Goal: Task Accomplishment & Management: Manage account settings

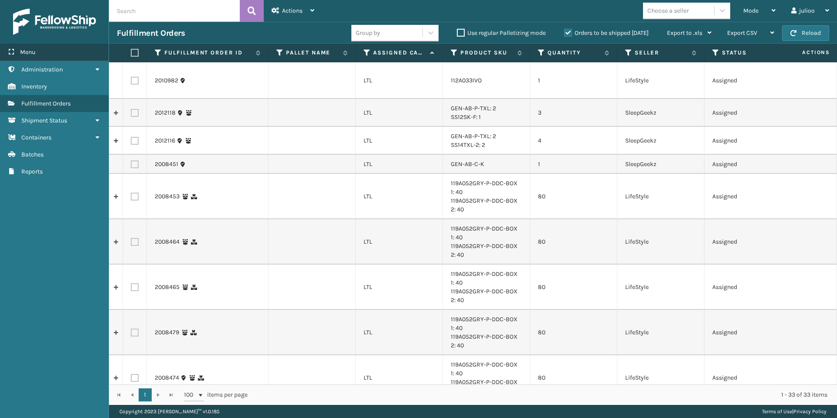
scroll to position [639, 0]
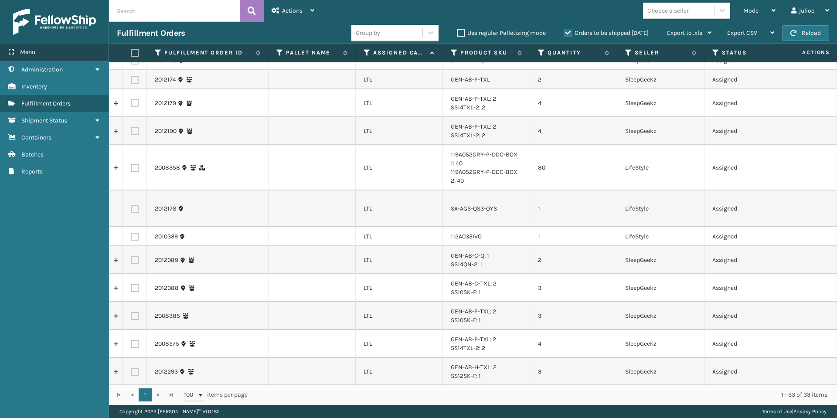
click at [50, 54] on div "Menu" at bounding box center [54, 52] width 109 height 17
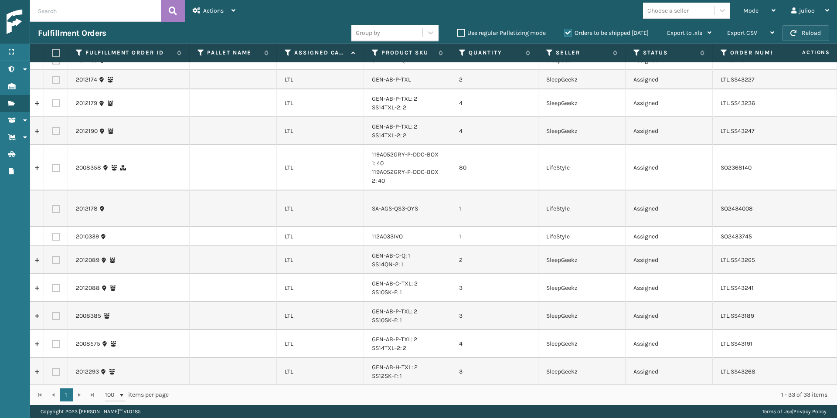
click at [806, 31] on button "Reload" at bounding box center [805, 33] width 47 height 16
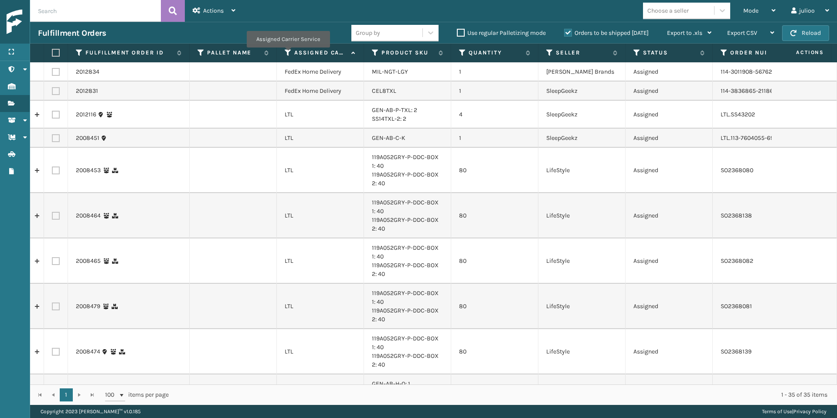
click at [288, 54] on icon at bounding box center [288, 53] width 7 height 8
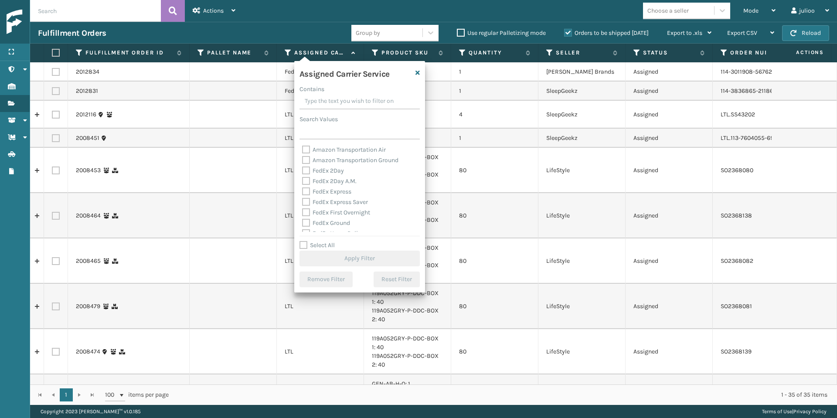
click at [306, 245] on label "Select All" at bounding box center [316, 244] width 35 height 7
click at [306, 241] on input "Select All" at bounding box center [364, 240] width 131 height 1
checkbox input "true"
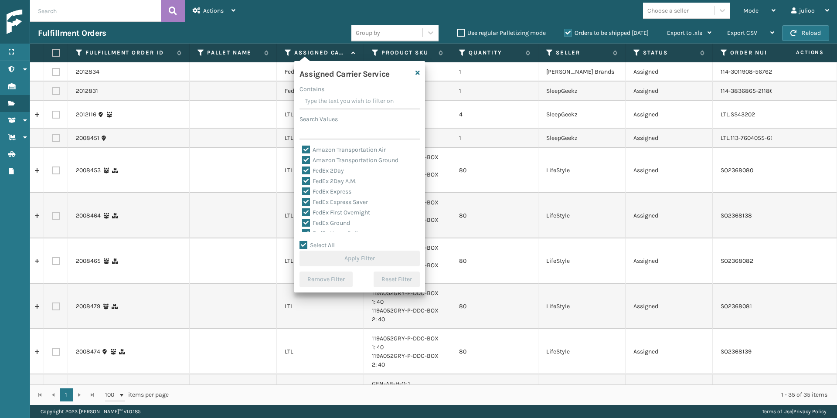
checkbox input "true"
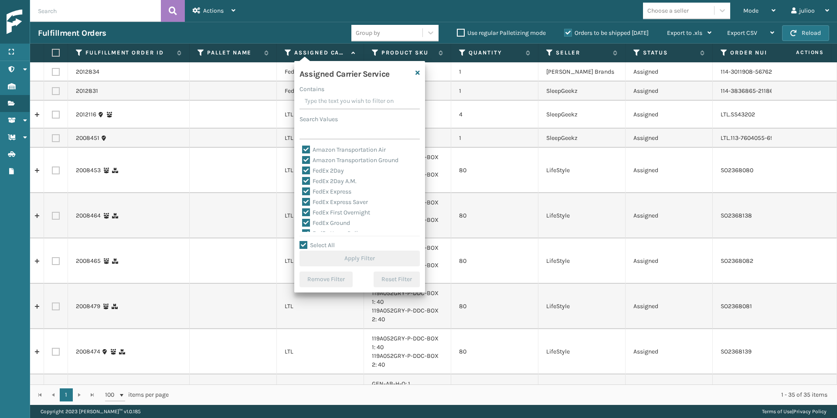
checkbox input "true"
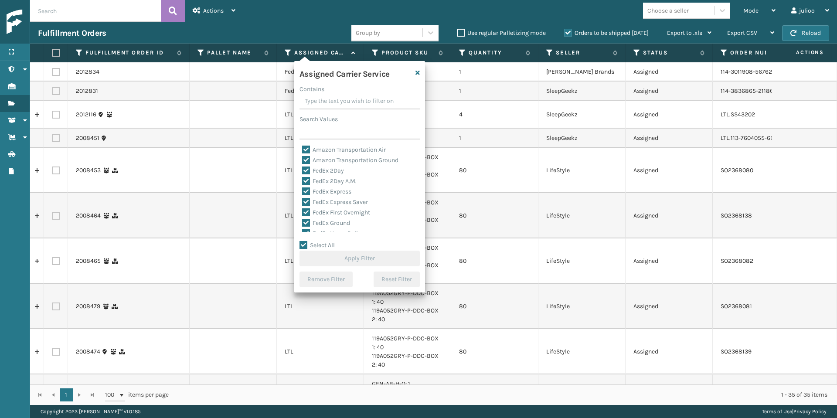
checkbox input "true"
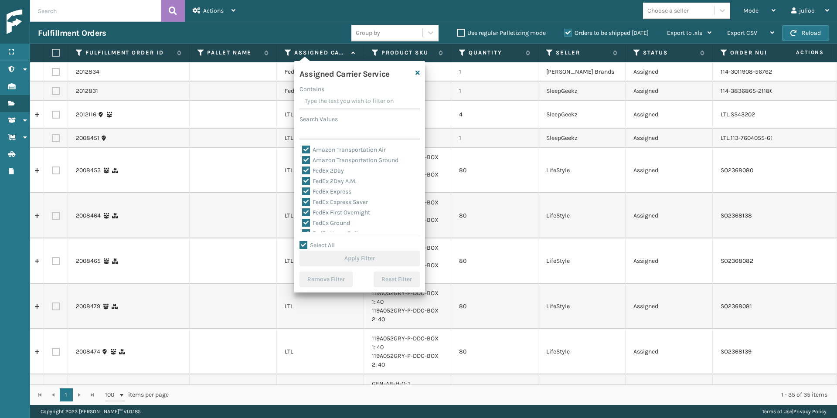
checkbox input "true"
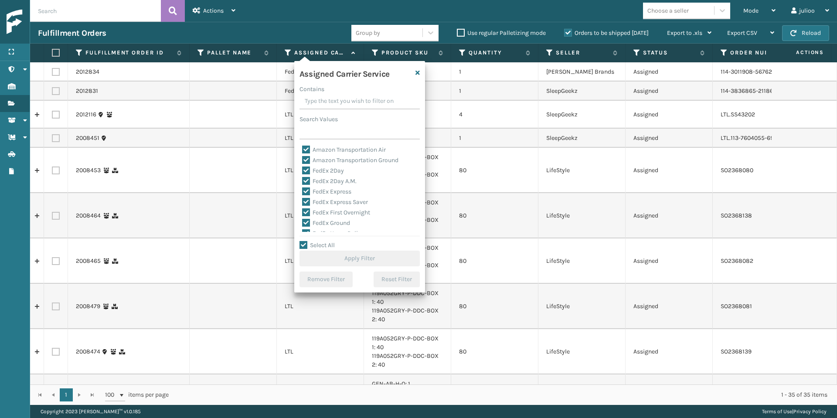
checkbox input "true"
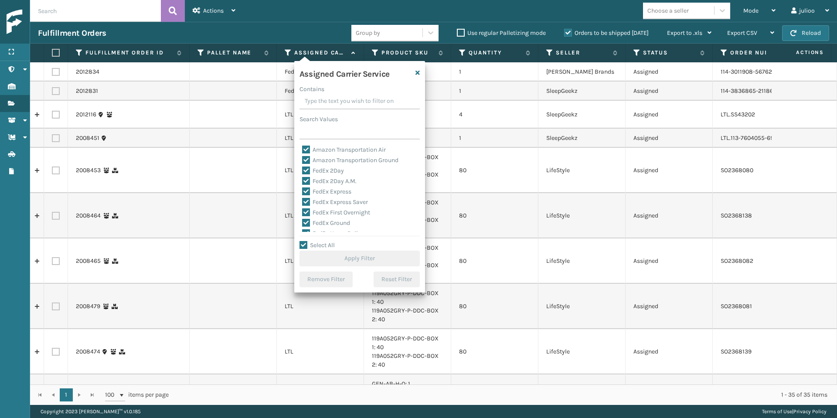
checkbox input "true"
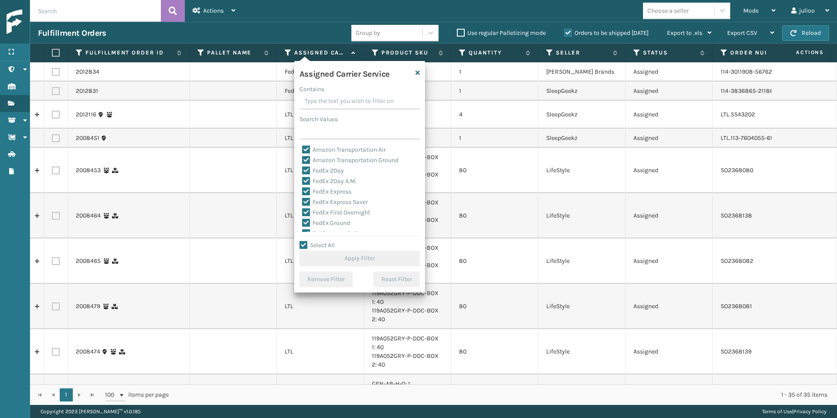
checkbox input "true"
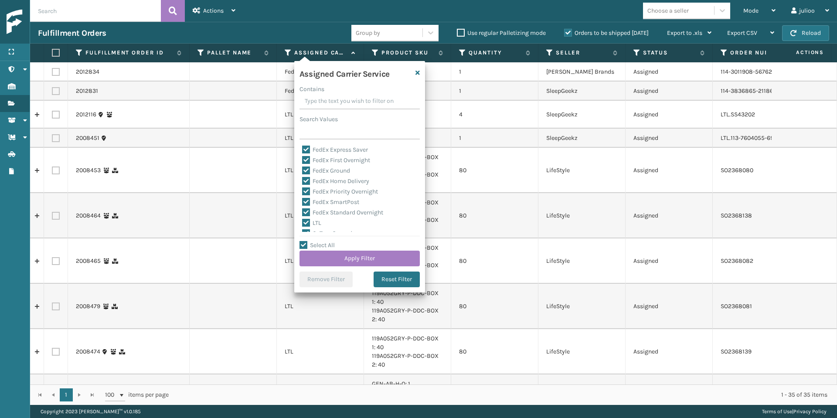
click at [306, 224] on label "LTL" at bounding box center [311, 222] width 19 height 7
click at [302, 224] on input "LTL" at bounding box center [302, 221] width 0 height 6
checkbox input "false"
click at [334, 257] on button "Apply Filter" at bounding box center [359, 259] width 120 height 16
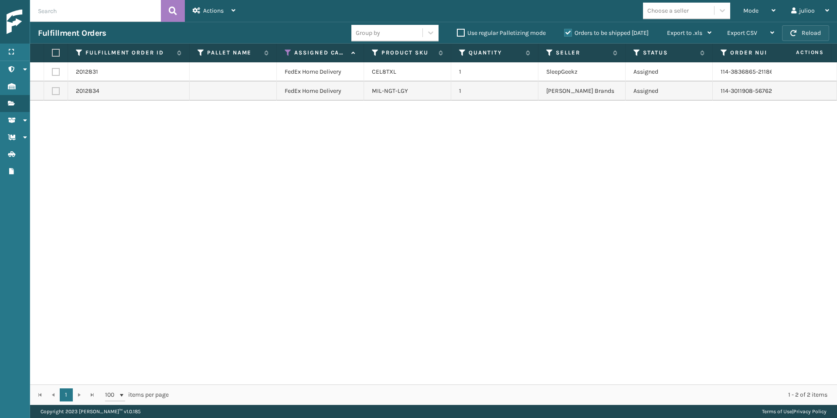
click at [812, 37] on button "Reload" at bounding box center [805, 33] width 47 height 16
click at [806, 26] on button "Reload" at bounding box center [805, 33] width 47 height 16
click at [814, 33] on button "Reload" at bounding box center [805, 33] width 47 height 16
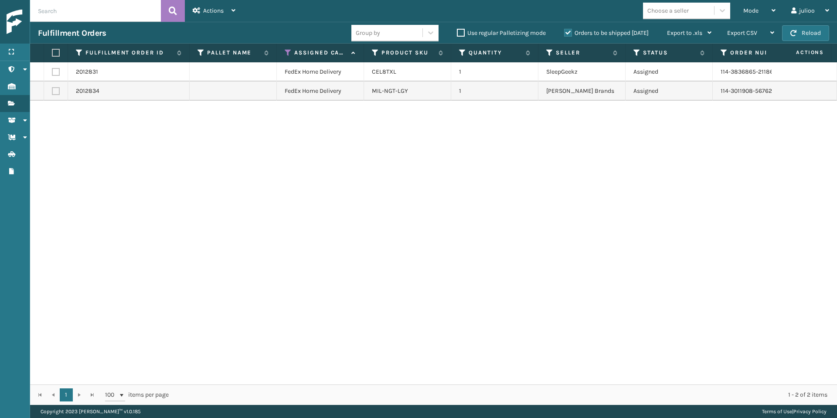
click at [795, 32] on span "button" at bounding box center [793, 33] width 6 height 6
click at [790, 36] on span "button" at bounding box center [793, 33] width 6 height 6
click at [809, 34] on button "Reload" at bounding box center [805, 33] width 47 height 16
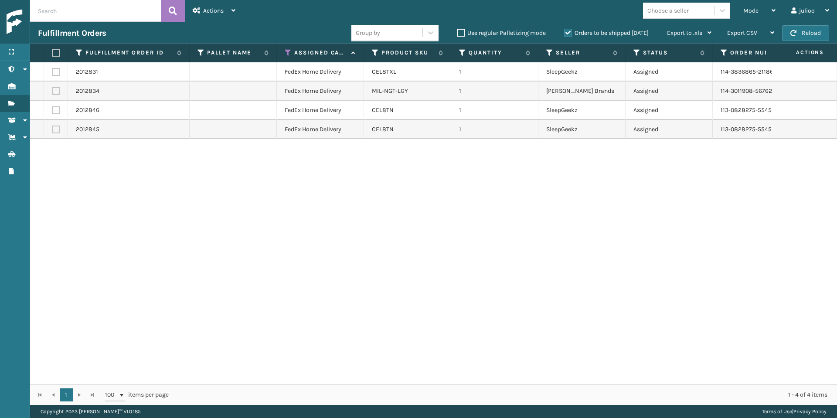
click at [809, 34] on button "Reload" at bounding box center [805, 33] width 47 height 16
click at [57, 54] on label at bounding box center [54, 53] width 5 height 8
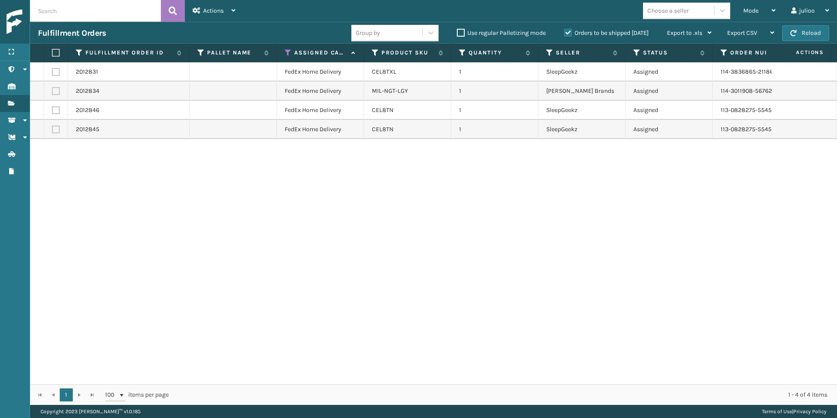
click at [52, 54] on input "checkbox" at bounding box center [52, 53] width 0 height 6
checkbox input "true"
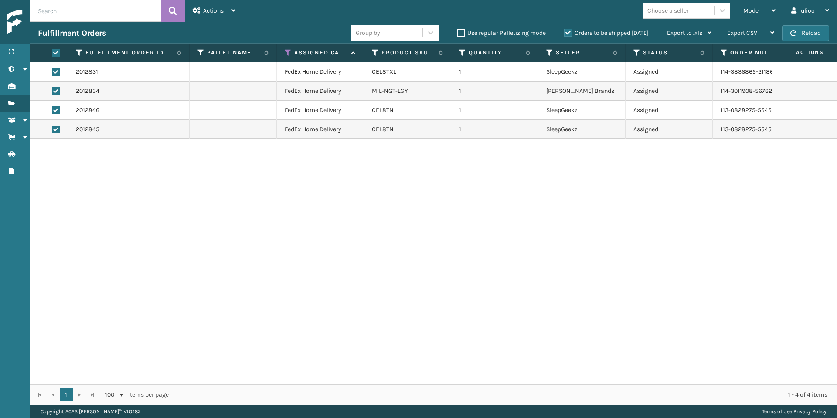
checkbox input "true"
click at [57, 88] on label at bounding box center [56, 91] width 8 height 8
click at [52, 88] on input "checkbox" at bounding box center [52, 90] width 0 height 6
checkbox input "false"
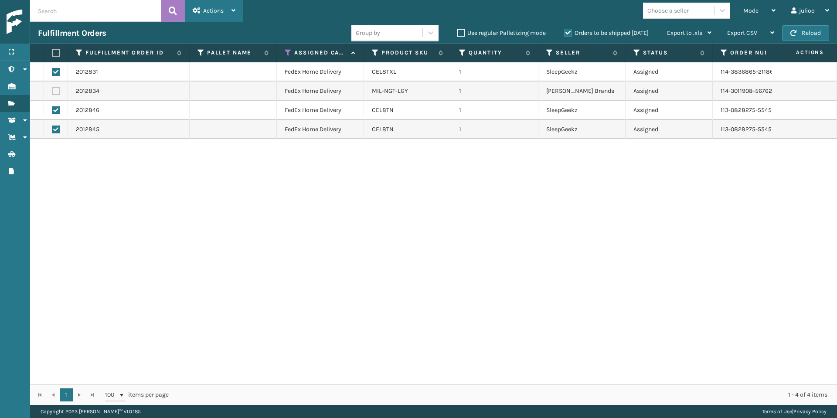
click at [232, 12] on icon at bounding box center [233, 10] width 4 height 6
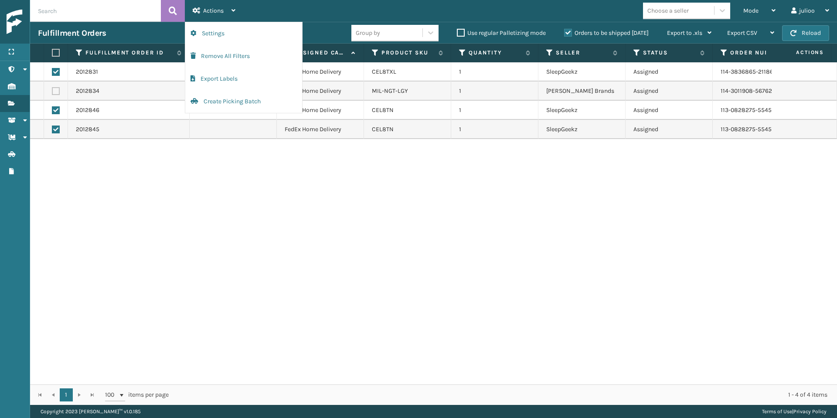
click at [308, 17] on div "Mode Regular Mode Picking Mode Labeling Mode Exit Scan Mode Choose a seller jul…" at bounding box center [540, 11] width 594 height 22
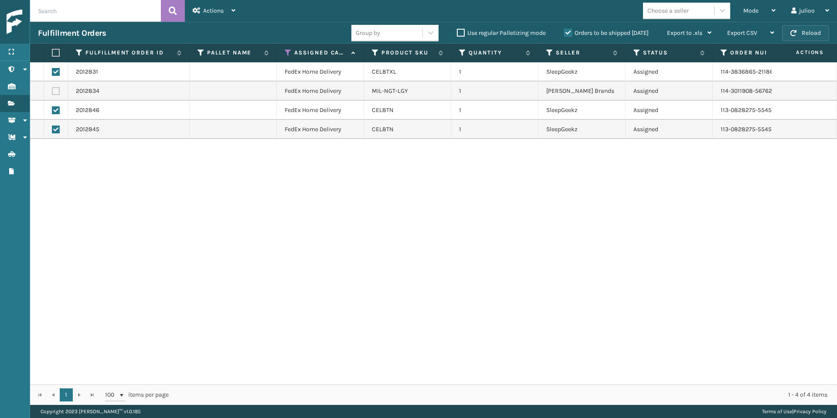
click at [816, 30] on button "Reload" at bounding box center [805, 33] width 47 height 16
click at [803, 34] on button "Reload" at bounding box center [805, 33] width 47 height 16
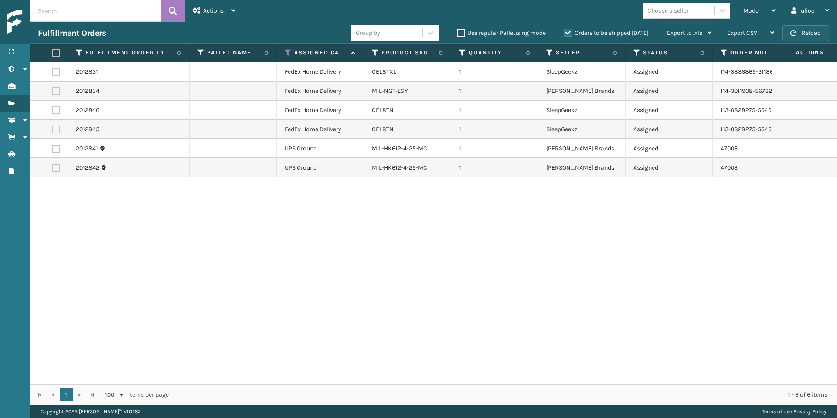
click at [799, 32] on button "Reload" at bounding box center [805, 33] width 47 height 16
click at [799, 33] on button "Reload" at bounding box center [805, 33] width 47 height 16
click at [793, 34] on span "button" at bounding box center [793, 33] width 6 height 6
click at [824, 31] on button "Reload" at bounding box center [805, 33] width 47 height 16
